Goal: Check status: Check status

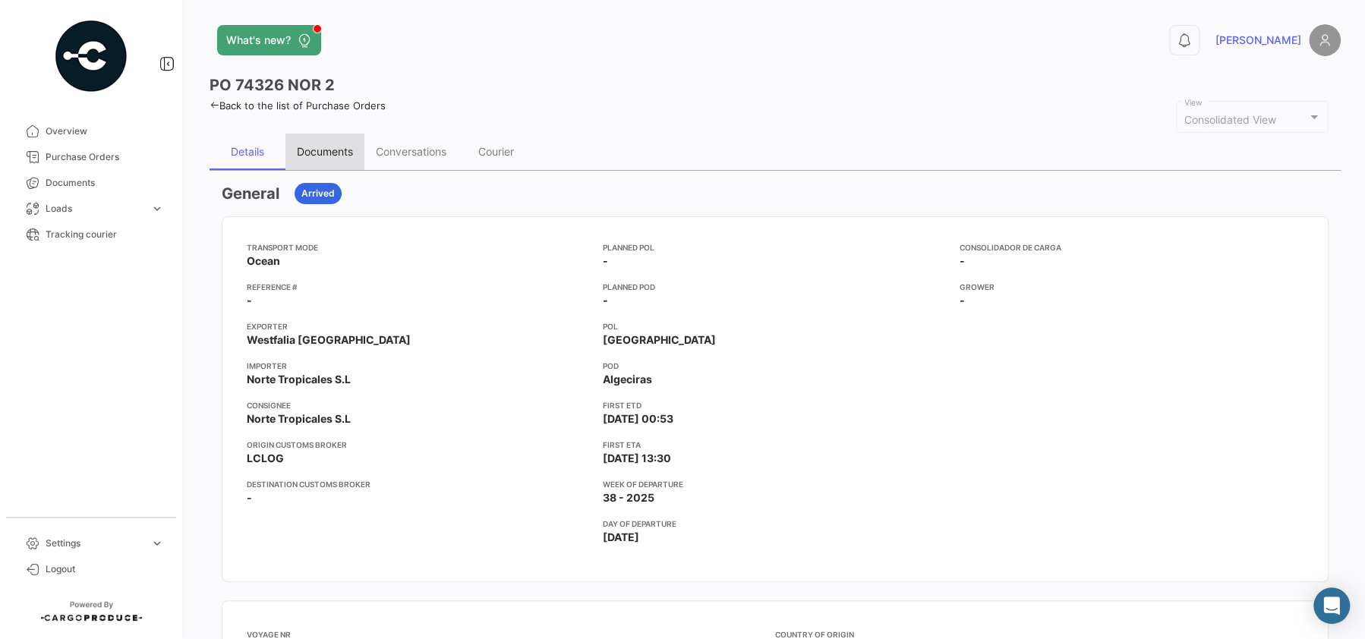
click at [316, 137] on div "Documents" at bounding box center [325, 152] width 79 height 36
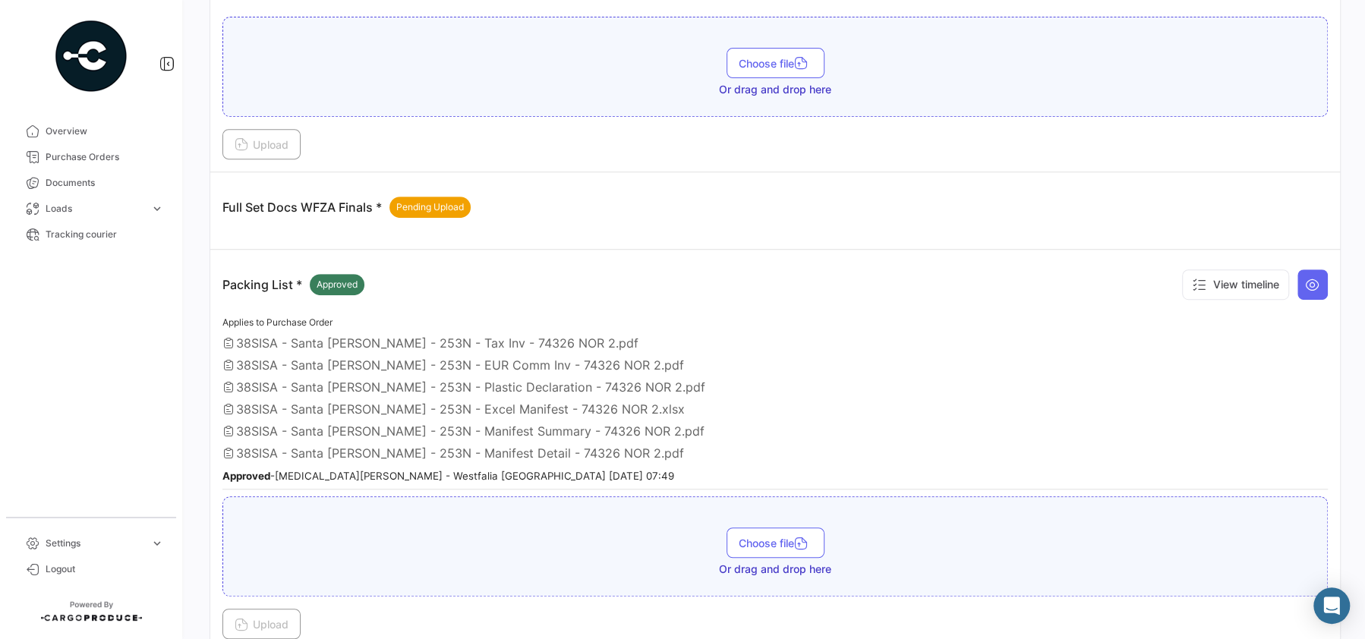
scroll to position [485, 0]
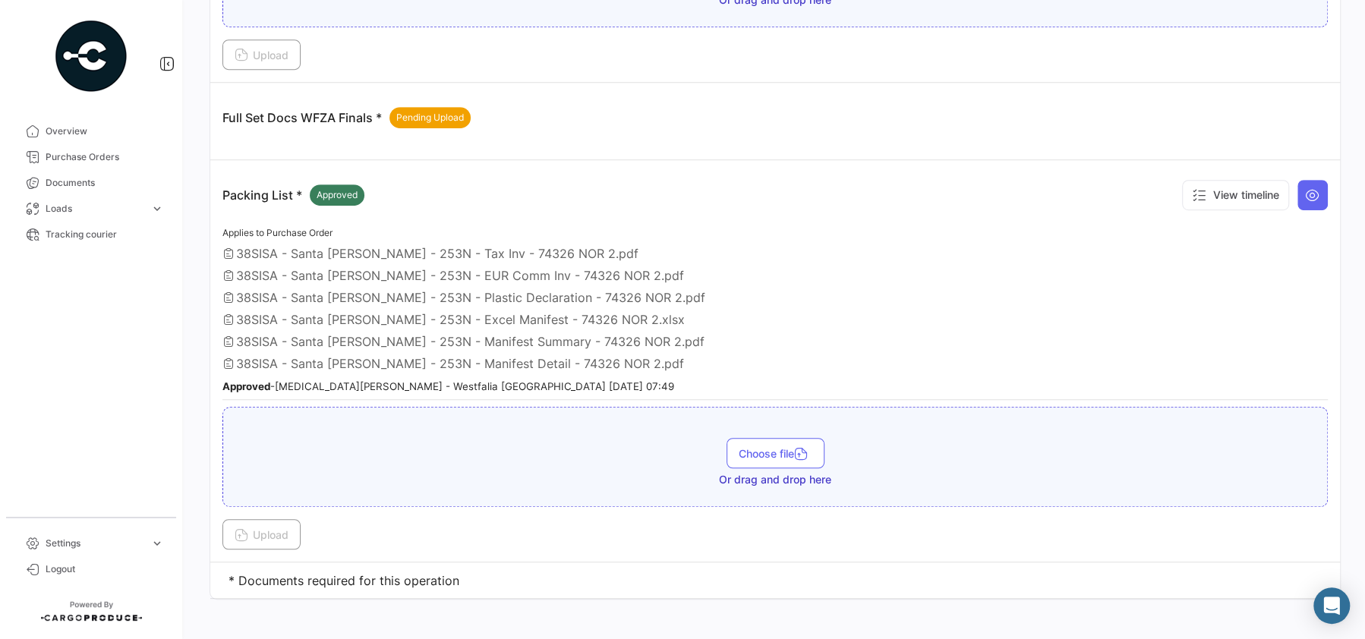
click at [462, 358] on span "38SISA - Santa [PERSON_NAME] - 253N - Manifest Detail - 74326 NOR 2.pdf" at bounding box center [460, 363] width 448 height 15
click at [431, 326] on div "Applies to Purchase Order 38SISA - [GEOGRAPHIC_DATA][PERSON_NAME] - 253N - Tax …" at bounding box center [776, 312] width 1106 height 176
click at [416, 291] on span "38SISA - Santa [PERSON_NAME] - 253N - Plastic Declaration - 74326 NOR 2.pdf" at bounding box center [470, 297] width 469 height 15
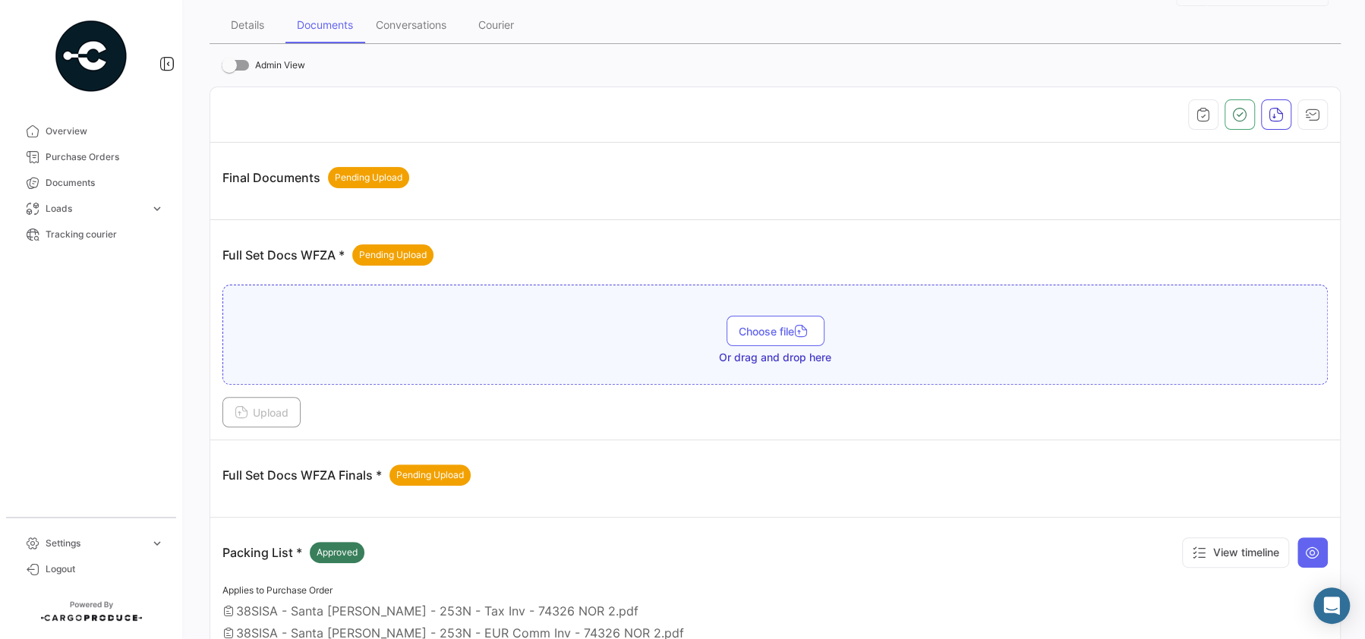
scroll to position [0, 0]
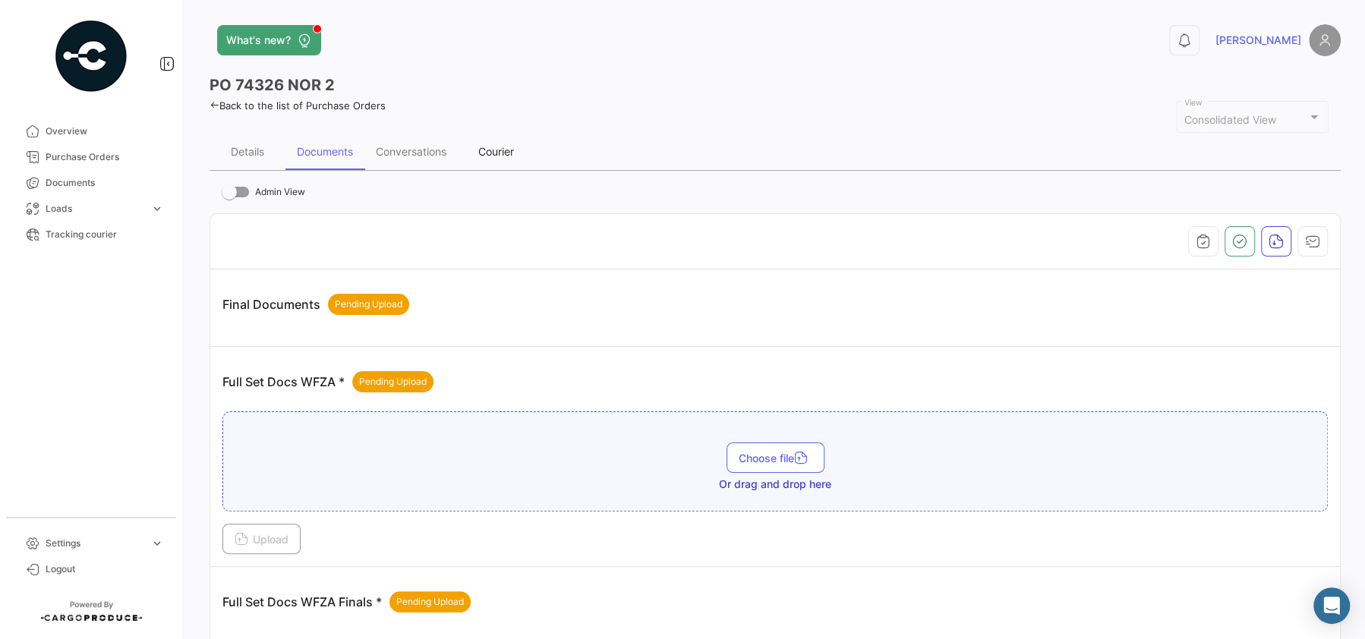
click at [521, 145] on div "Courier" at bounding box center [496, 152] width 76 height 36
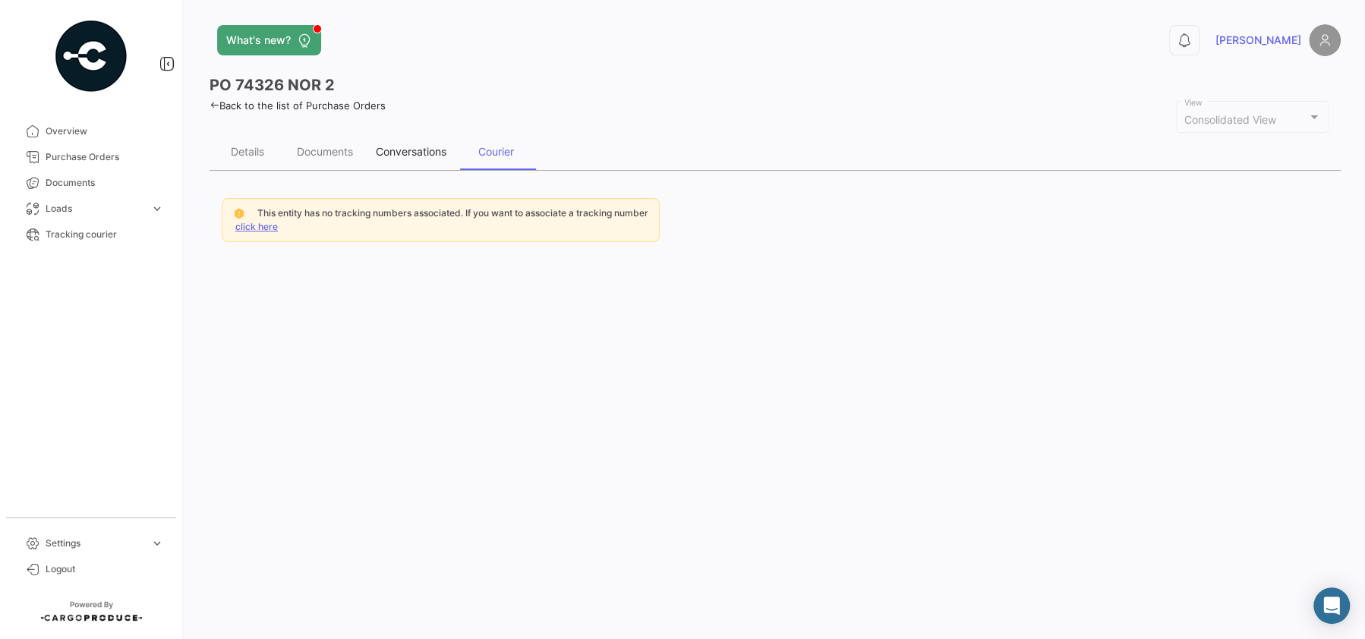
click at [409, 147] on div "Conversations" at bounding box center [411, 151] width 71 height 13
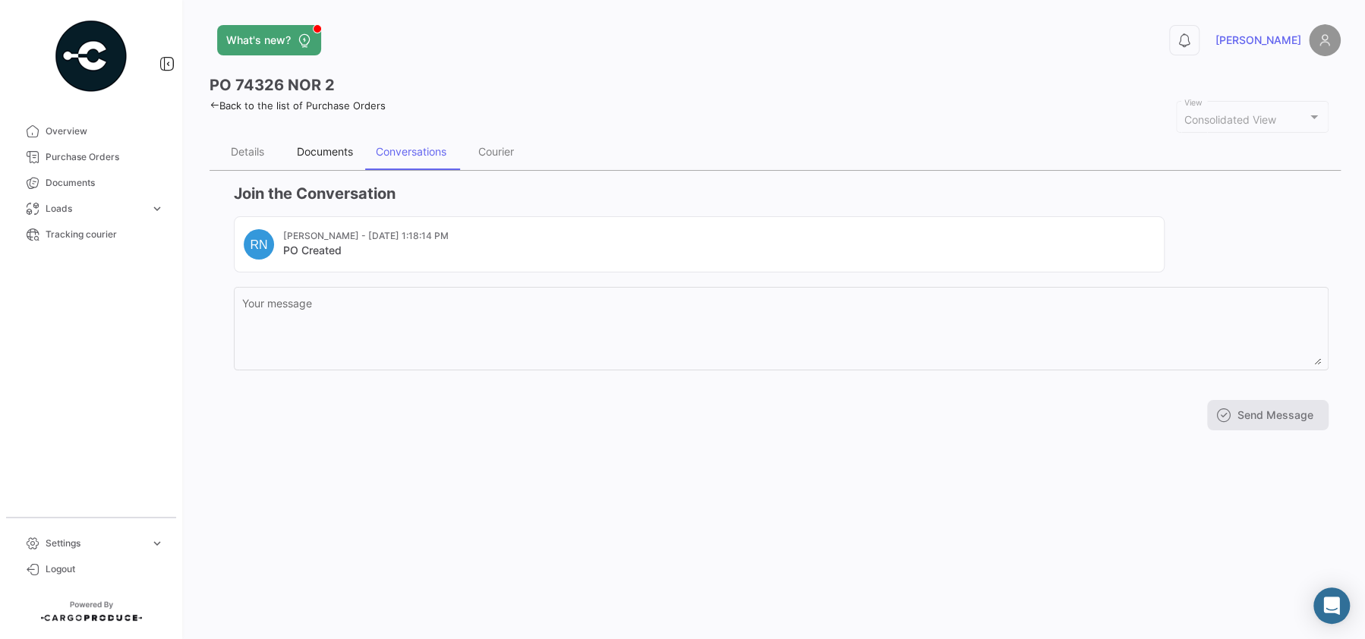
click at [335, 146] on div "Documents" at bounding box center [325, 151] width 56 height 13
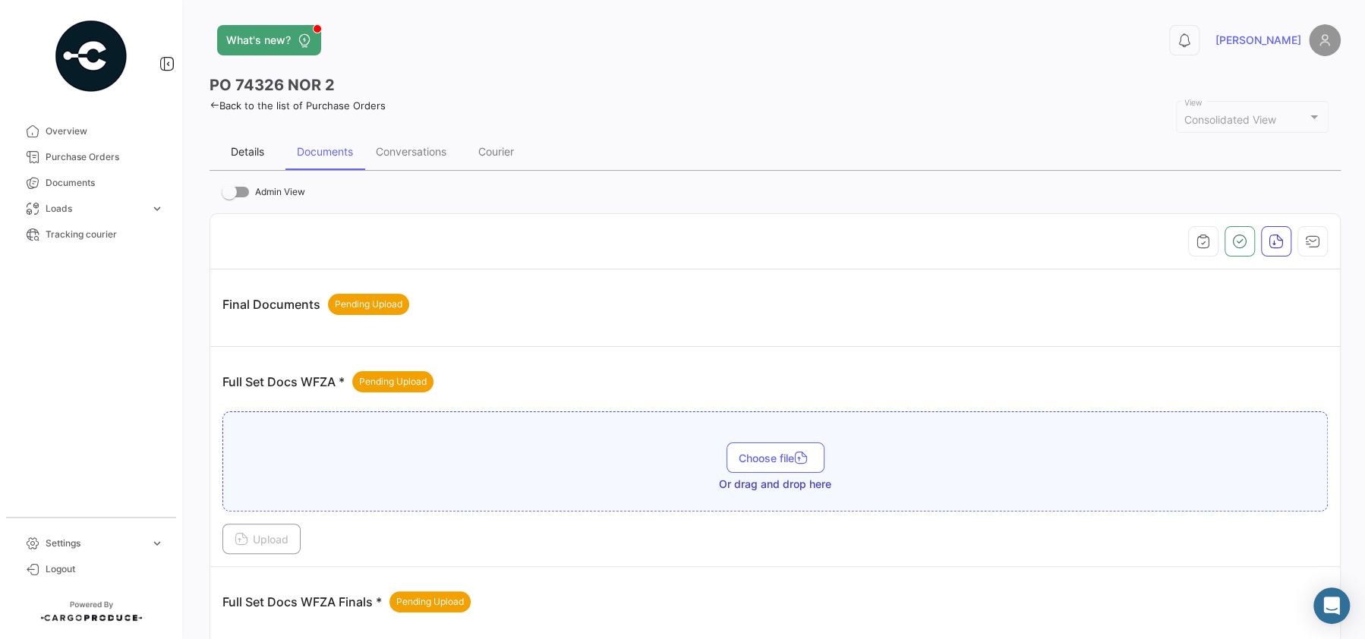
click at [267, 156] on div "Details" at bounding box center [248, 152] width 76 height 36
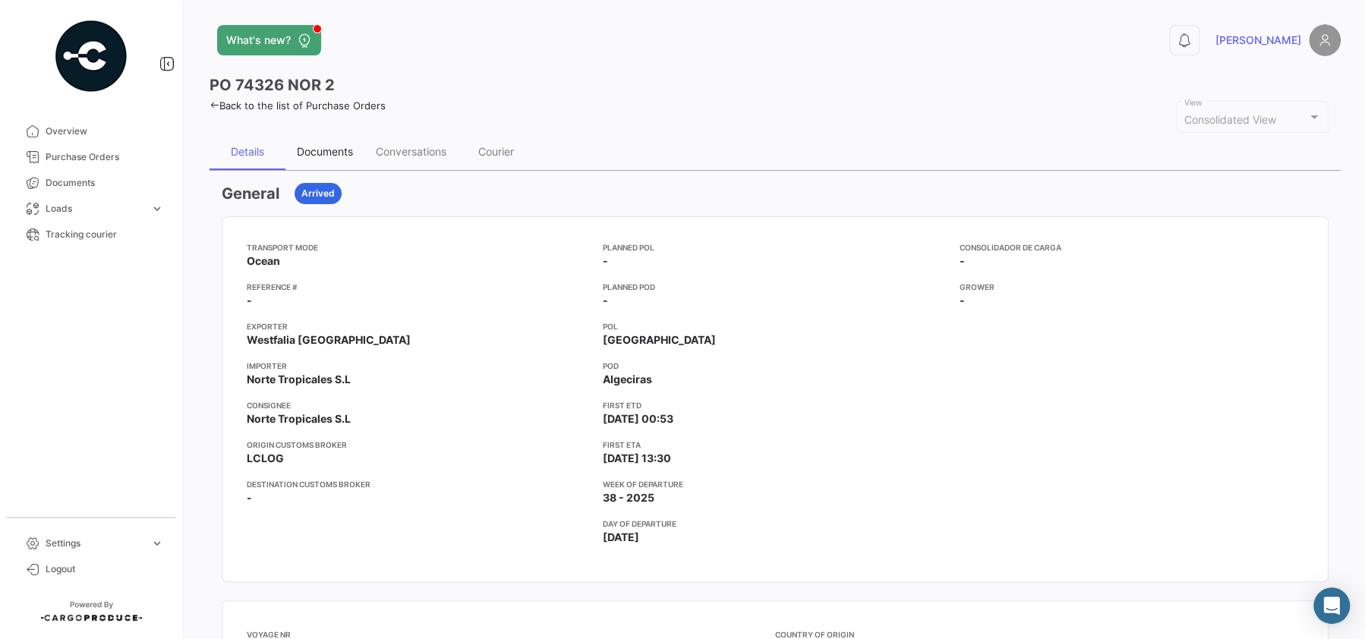
click at [333, 158] on div "Documents" at bounding box center [325, 152] width 79 height 36
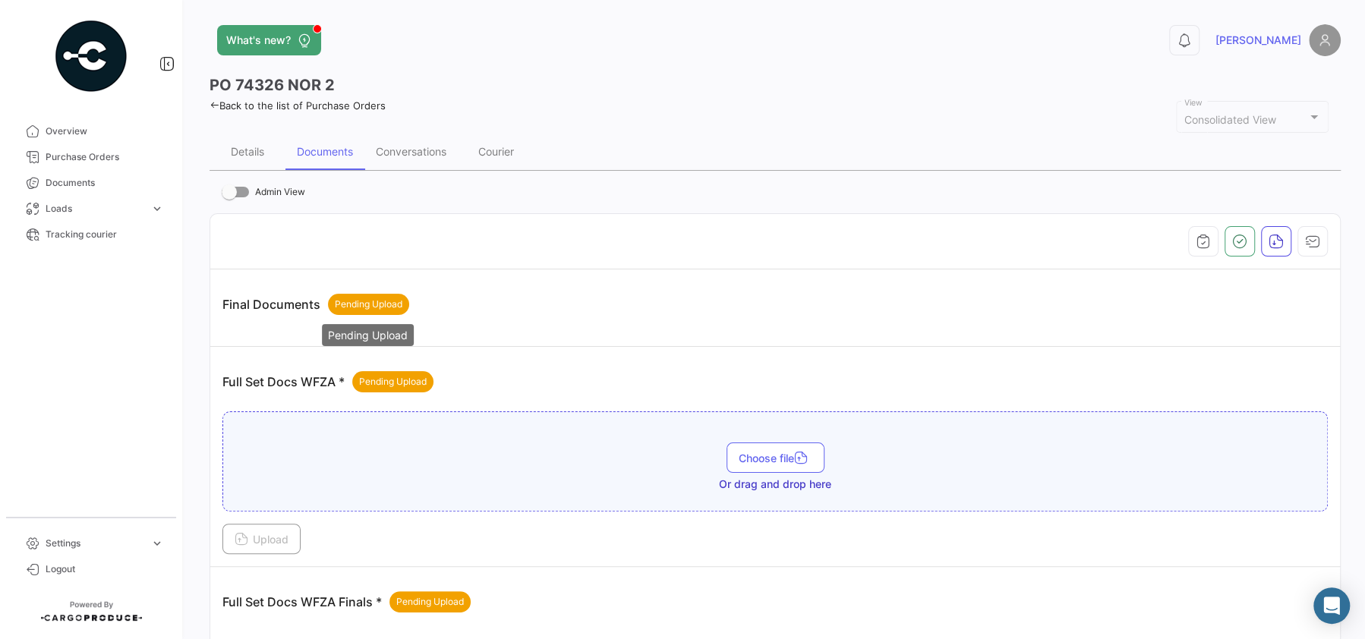
scroll to position [357, 0]
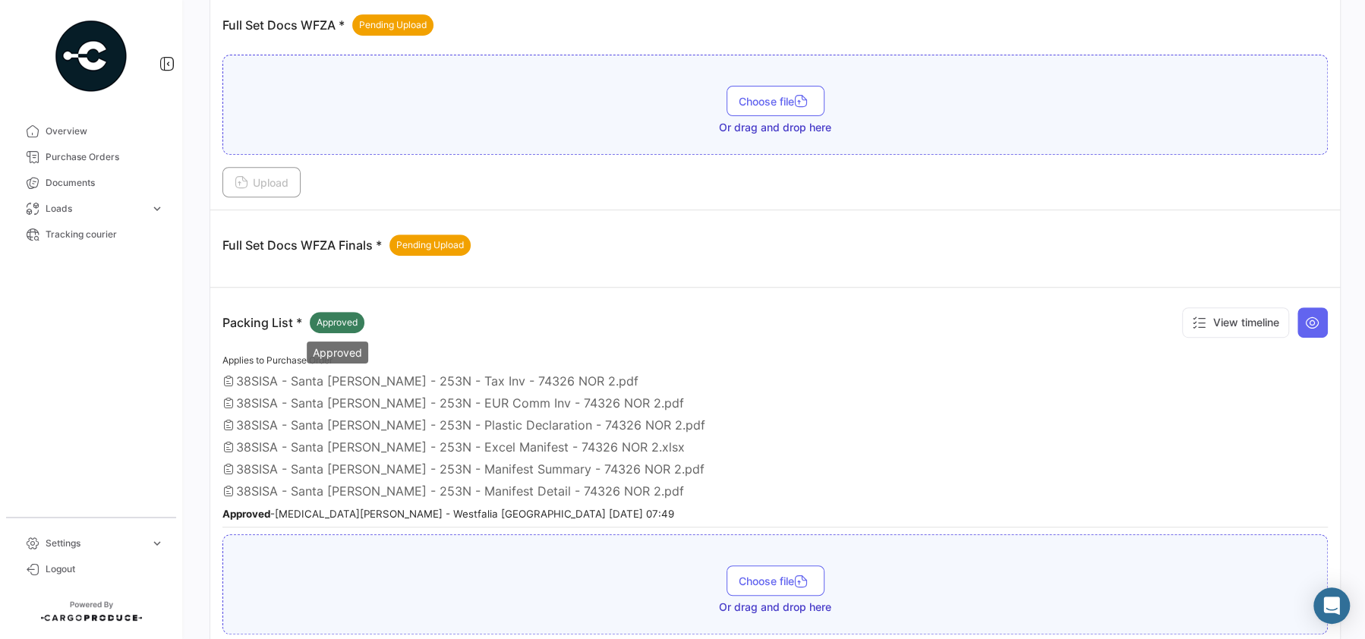
click at [341, 323] on span "Approved" at bounding box center [337, 323] width 41 height 14
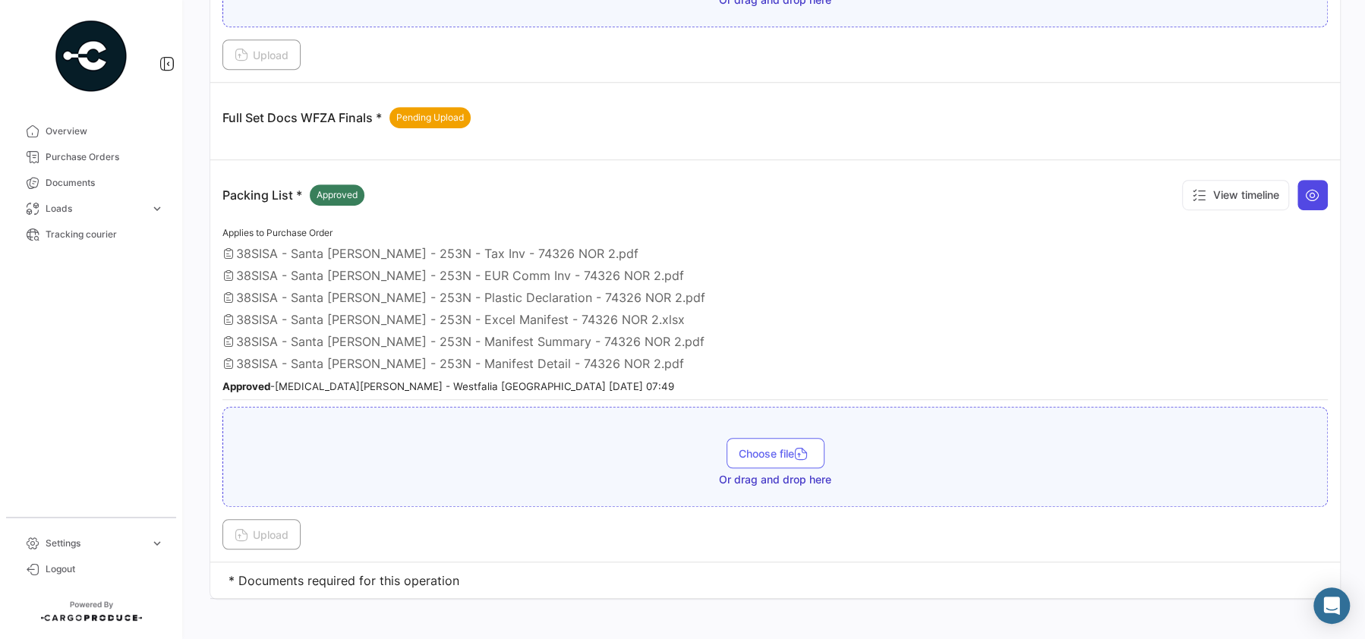
click at [1308, 193] on icon at bounding box center [1312, 195] width 15 height 15
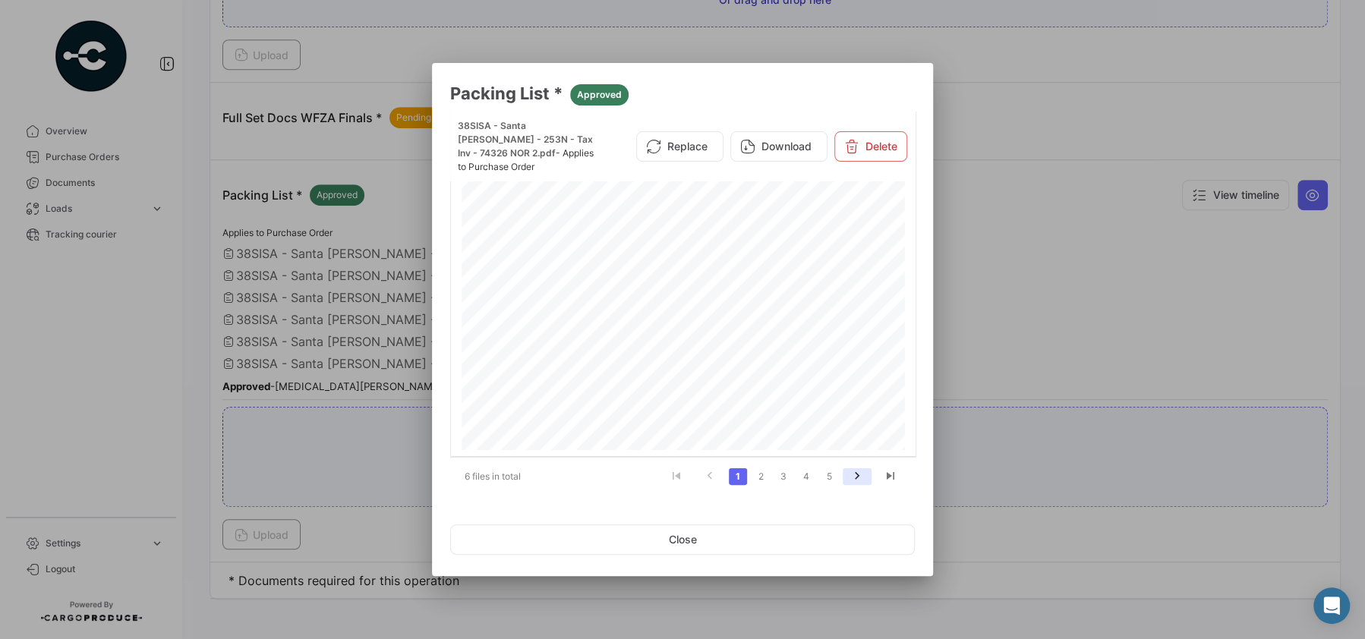
click at [857, 480] on icon "go to next page" at bounding box center [858, 478] width 20 height 18
click at [864, 481] on icon "go to next page" at bounding box center [858, 478] width 20 height 18
click at [863, 480] on icon "go to next page" at bounding box center [858, 478] width 20 height 18
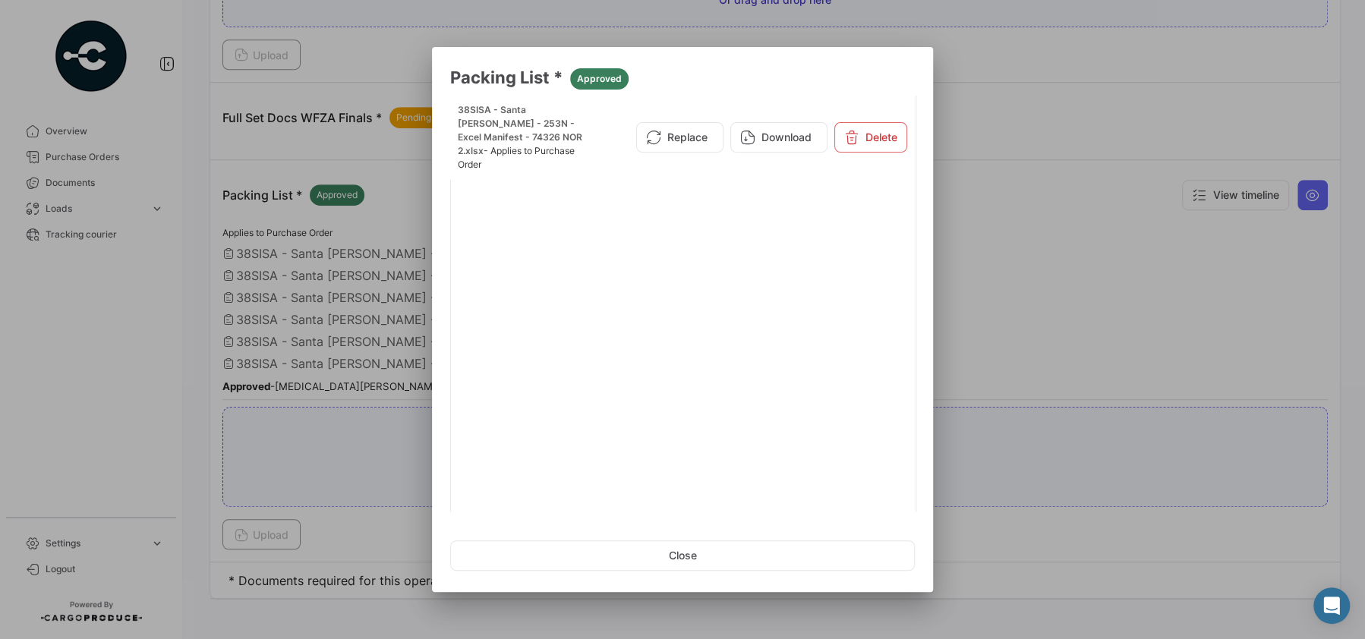
click at [1118, 196] on div at bounding box center [682, 319] width 1365 height 639
